Goal: Task Accomplishment & Management: Manage account settings

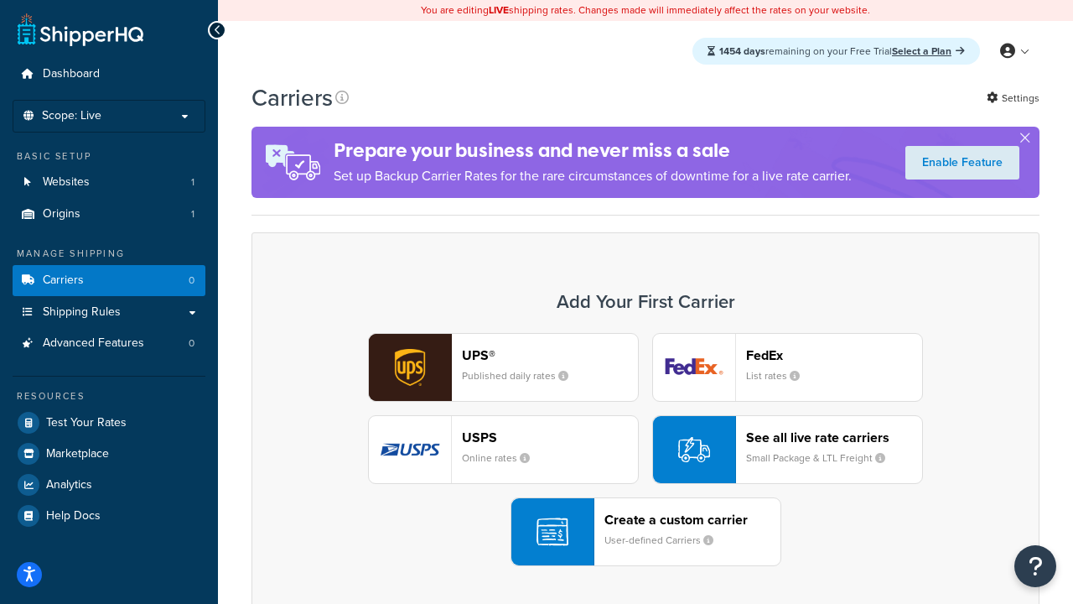
click at [645, 449] on div "UPS® Published daily rates FedEx List rates USPS Online rates See all live rate…" at bounding box center [645, 449] width 753 height 233
click at [834, 355] on header "FedEx" at bounding box center [834, 355] width 176 height 16
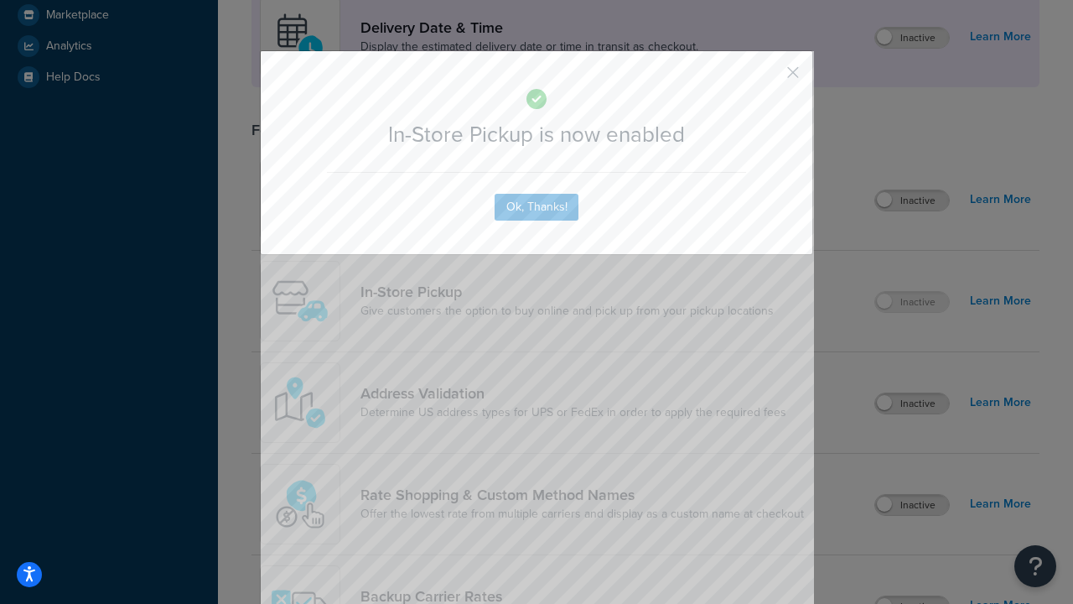
click at [768, 76] on button "button" at bounding box center [768, 78] width 4 height 4
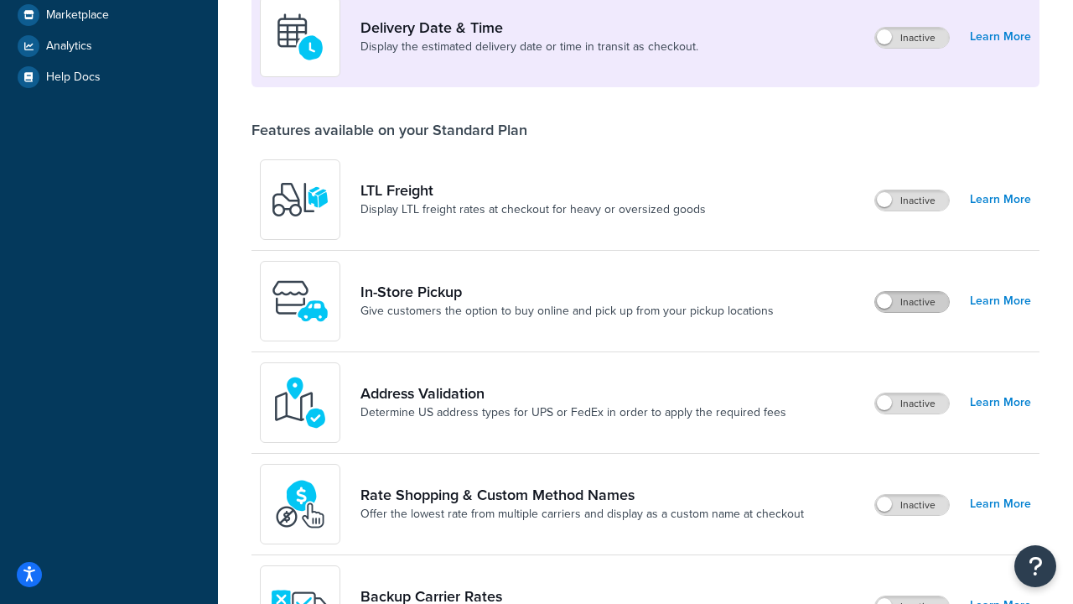
scroll to position [407, 0]
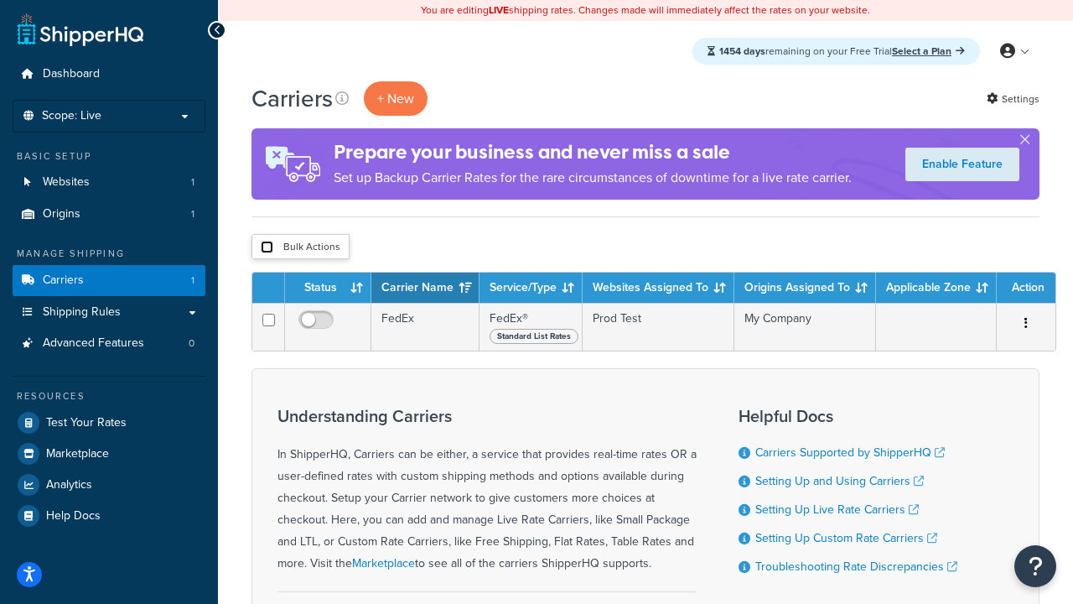
click at [267, 247] on input "checkbox" at bounding box center [267, 247] width 13 height 13
checkbox input "true"
click at [0, 0] on button "Delete" at bounding box center [0, 0] width 0 height 0
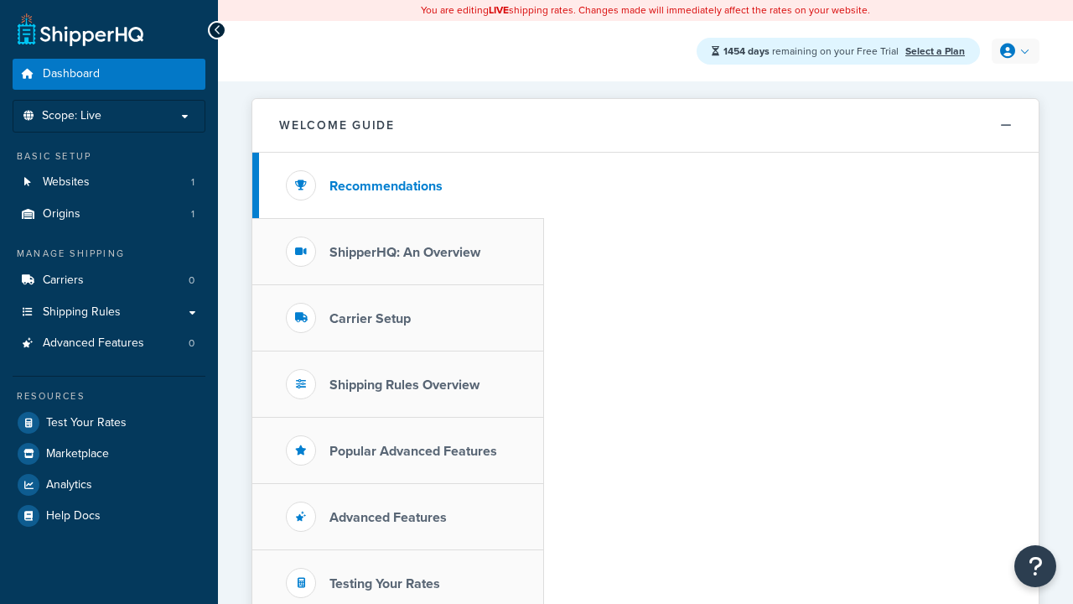
click at [1013, 51] on icon at bounding box center [1007, 51] width 15 height 15
click at [0, 0] on span "My Profile" at bounding box center [0, 0] width 0 height 0
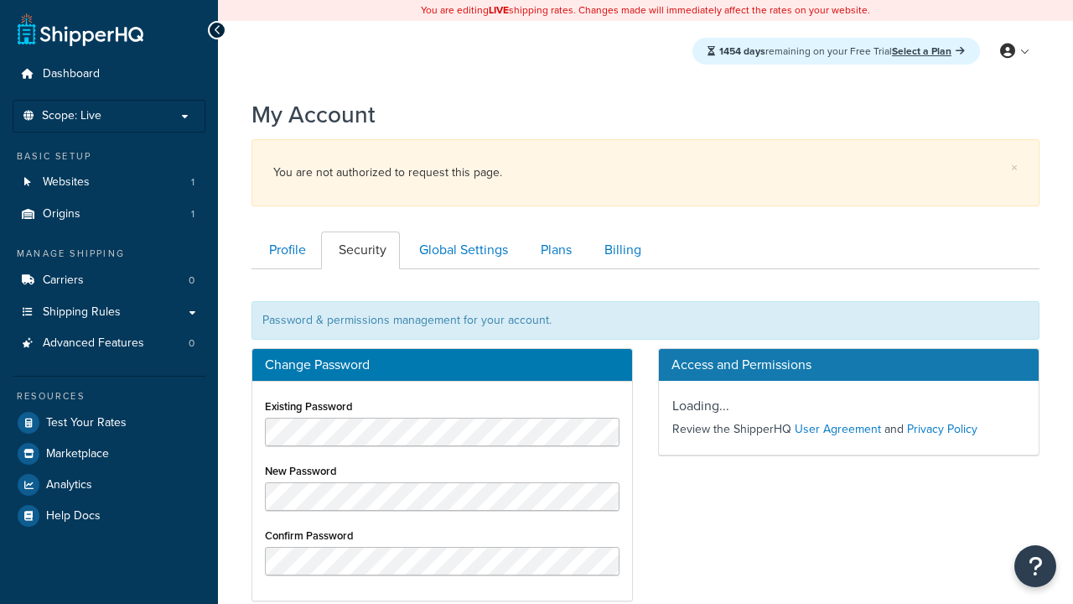
scroll to position [269, 0]
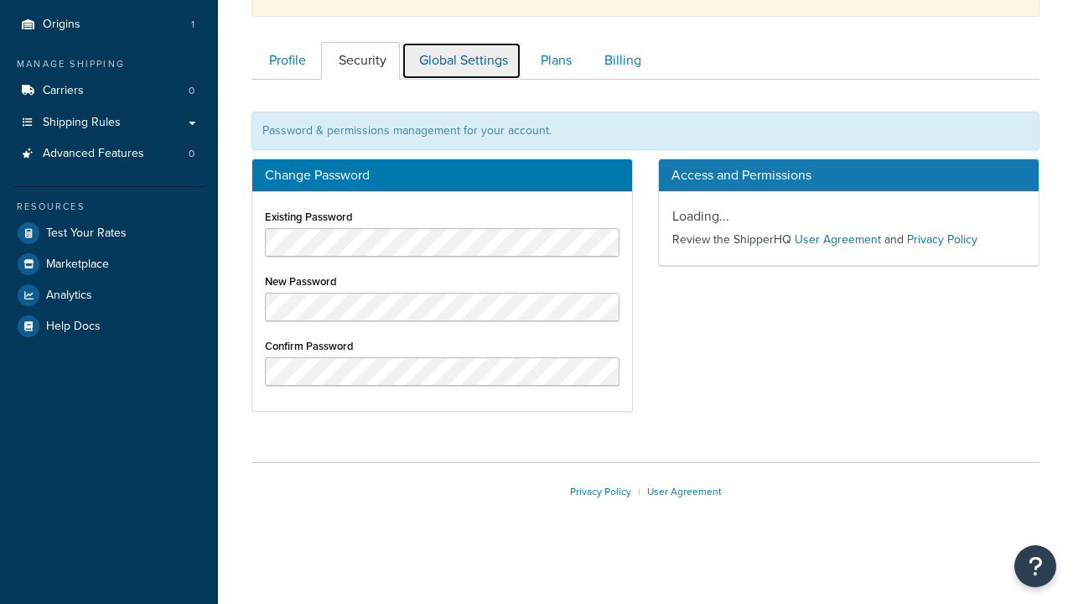
click at [461, 60] on link "Global Settings" at bounding box center [462, 61] width 120 height 38
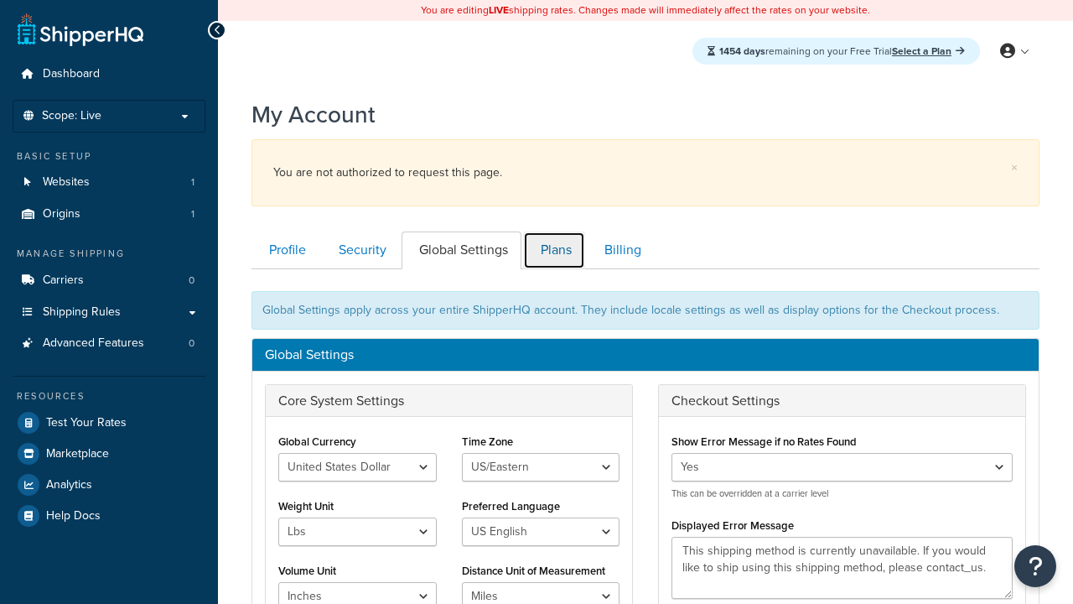
click at [554, 231] on link "Plans" at bounding box center [554, 250] width 62 height 38
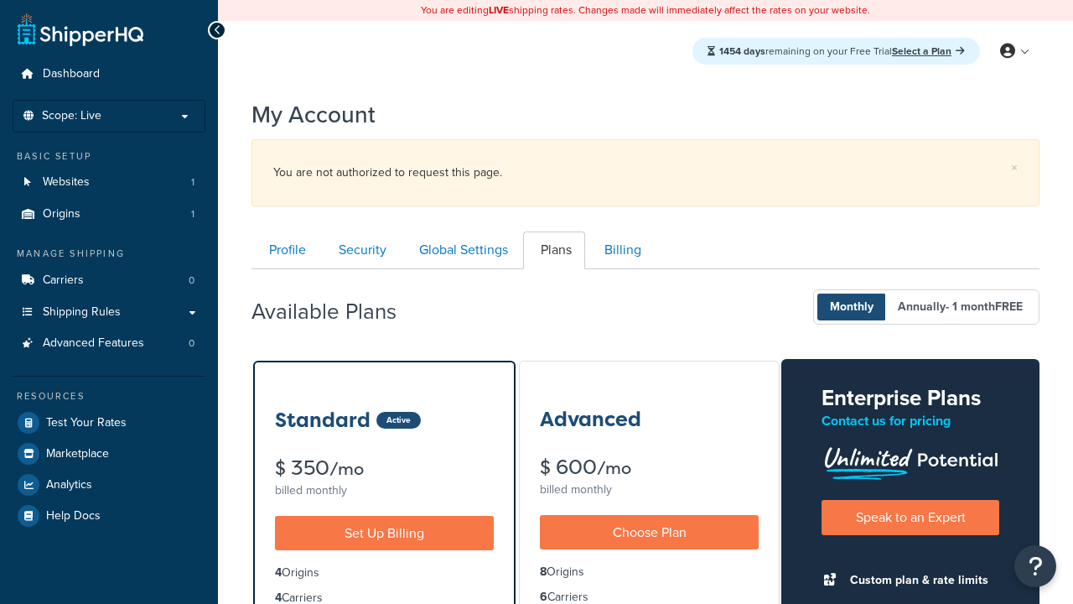
scroll to position [269, 0]
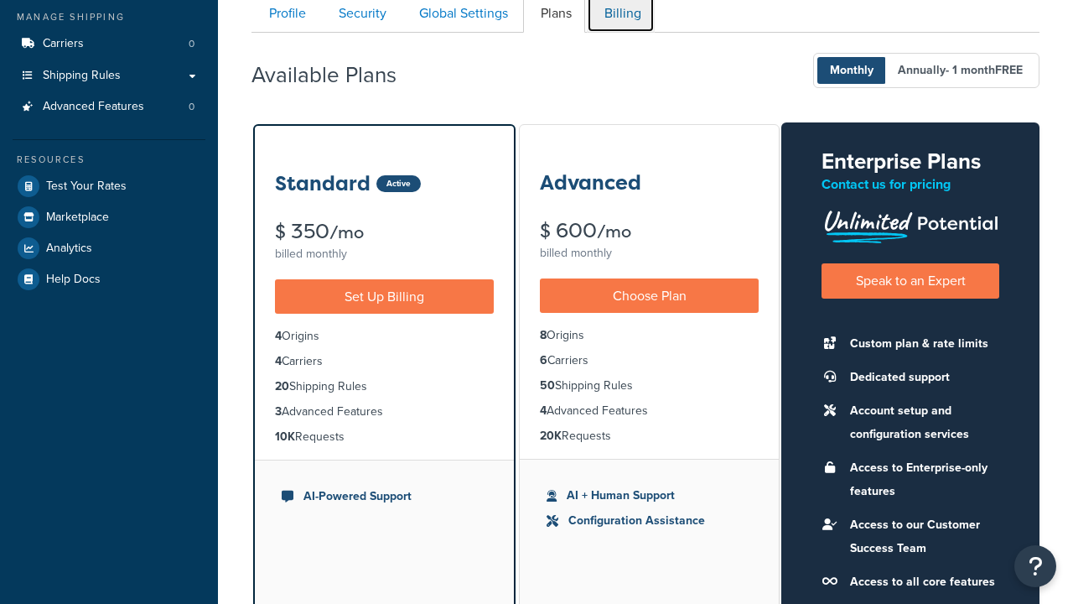
click at [620, 18] on link "Billing" at bounding box center [621, 14] width 68 height 38
